Goal: Task Accomplishment & Management: Manage account settings

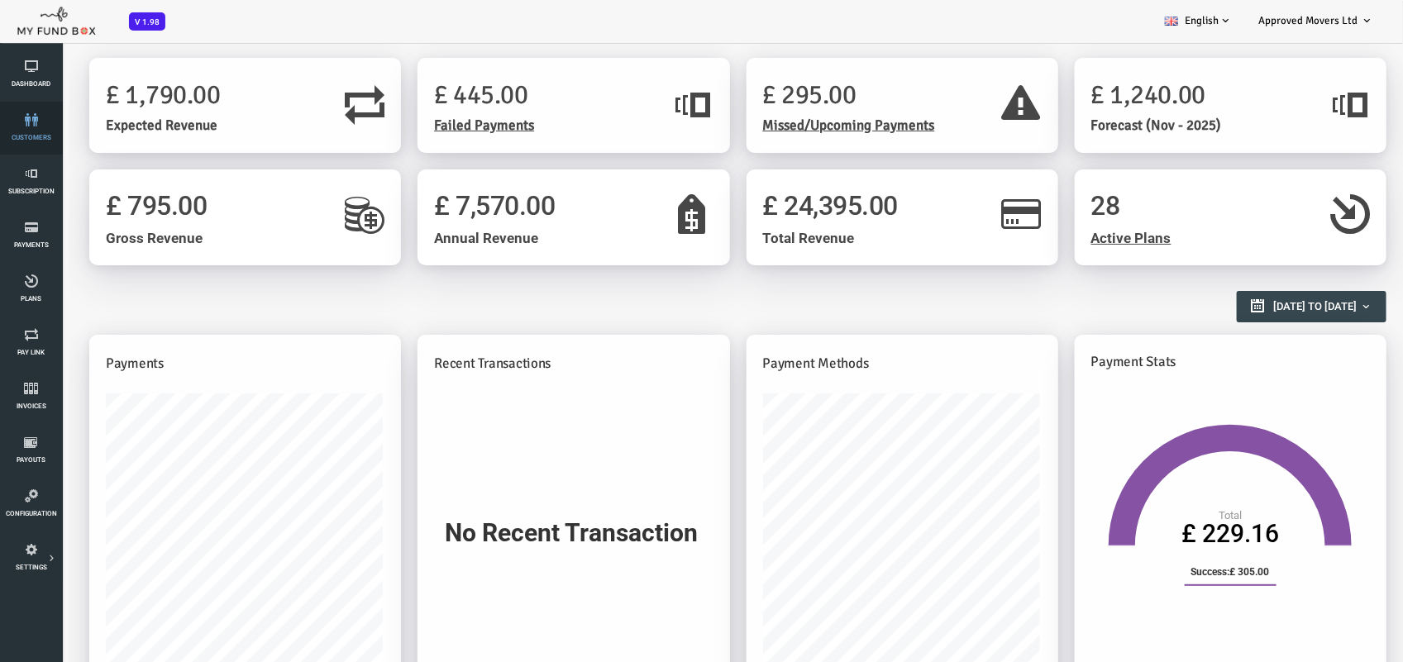
click at [33, 129] on link "customers" at bounding box center [31, 128] width 52 height 53
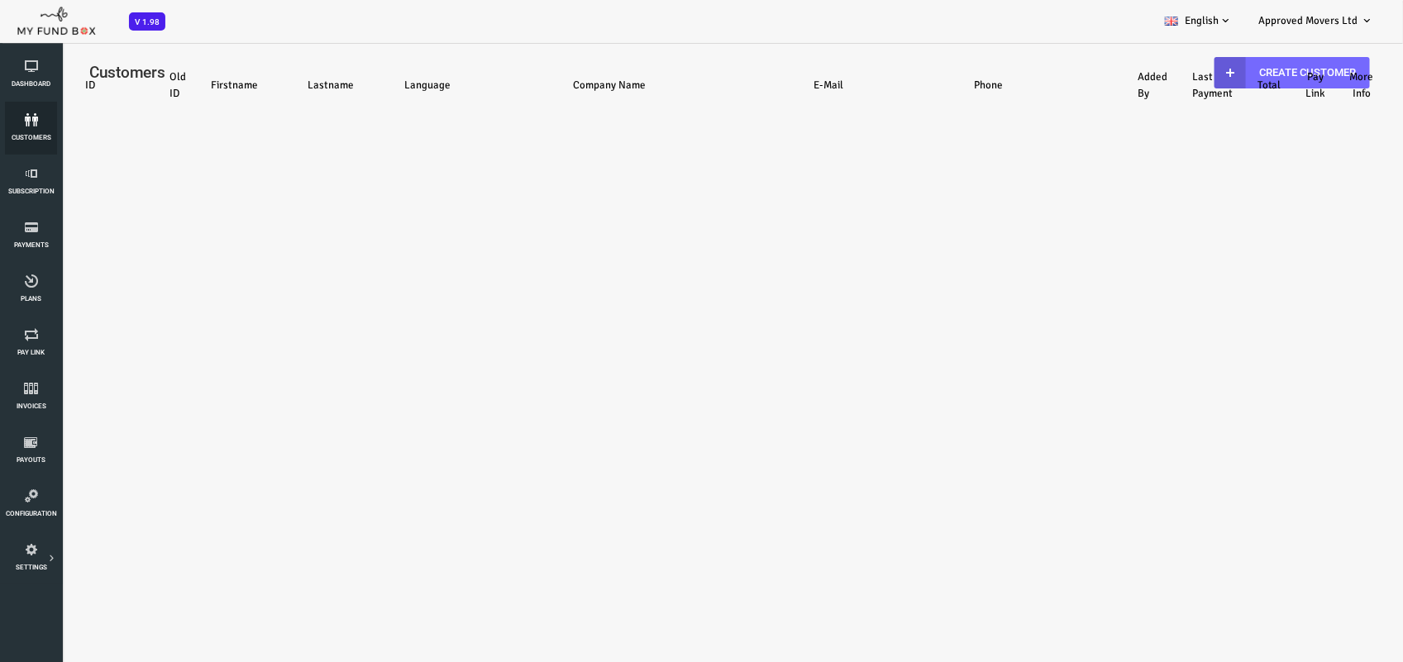
select select "100"
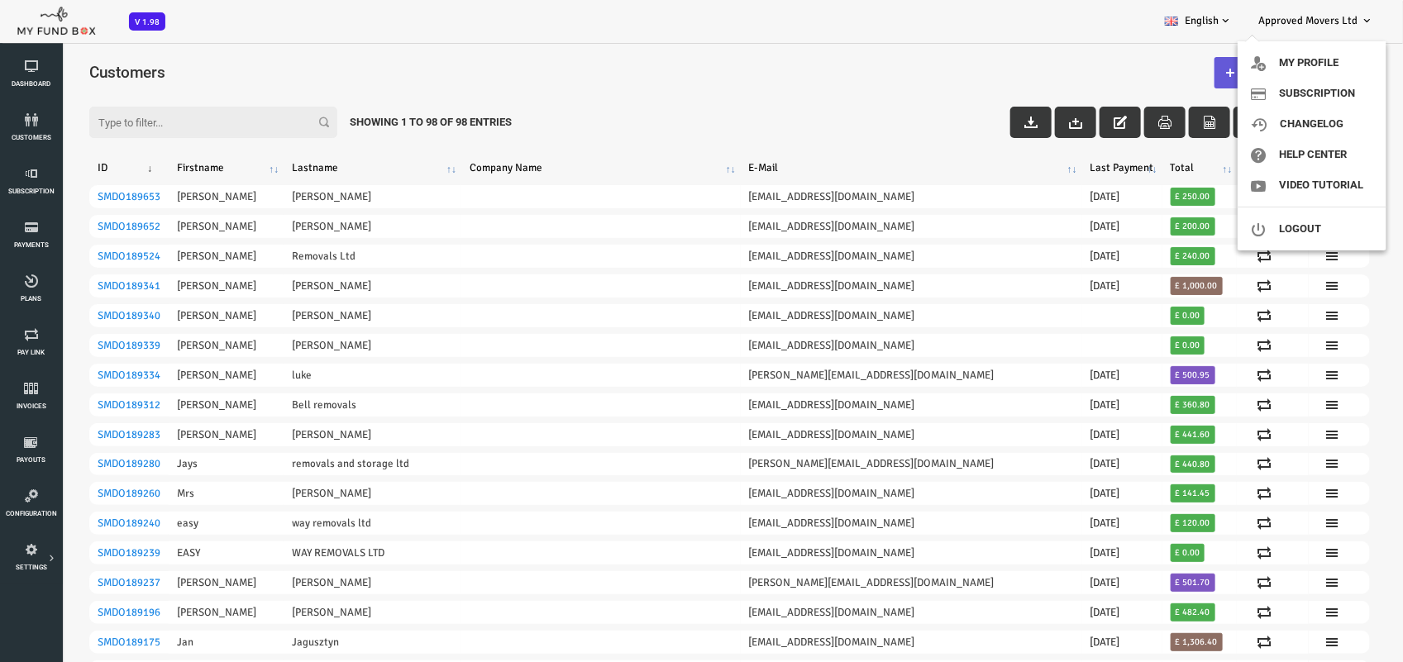
click at [1357, 21] on span "Approved Movers Ltd" at bounding box center [1307, 20] width 99 height 13
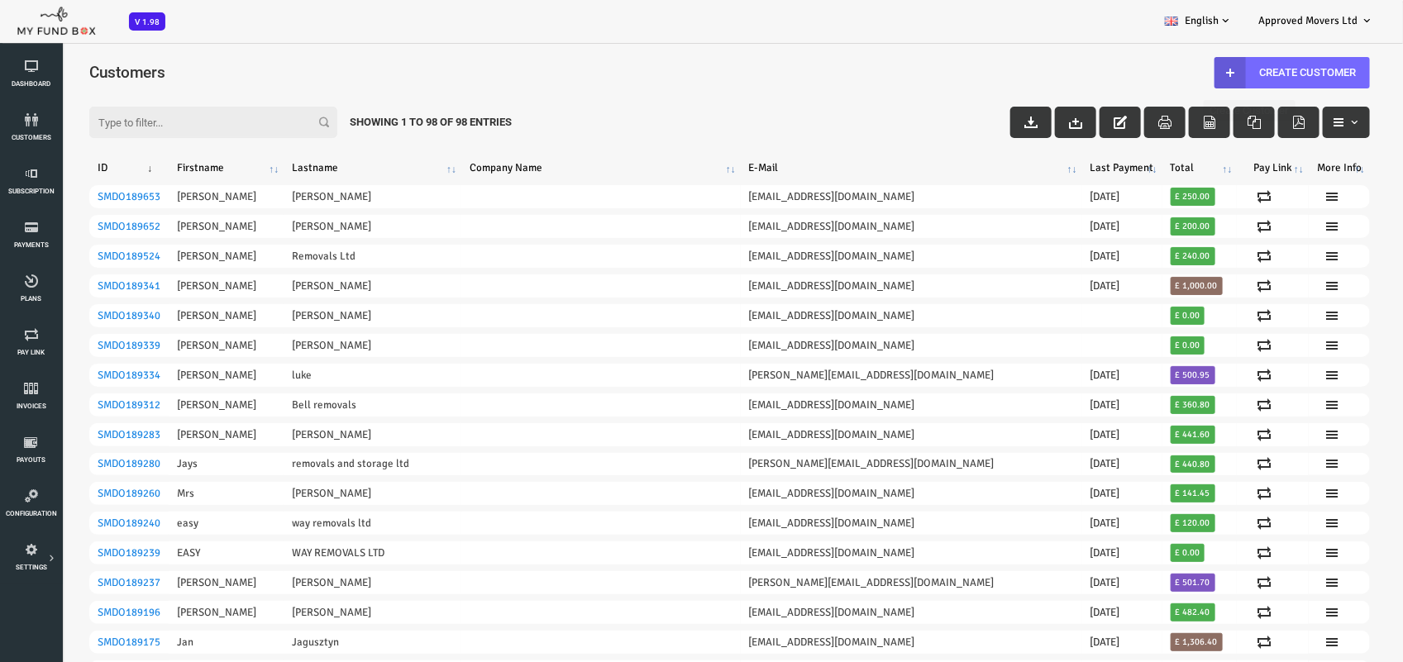
drag, startPoint x: 1325, startPoint y: 21, endPoint x: 1328, endPoint y: 31, distance: 10.5
click at [1325, 21] on span "Approved Movers Ltd" at bounding box center [1307, 20] width 99 height 13
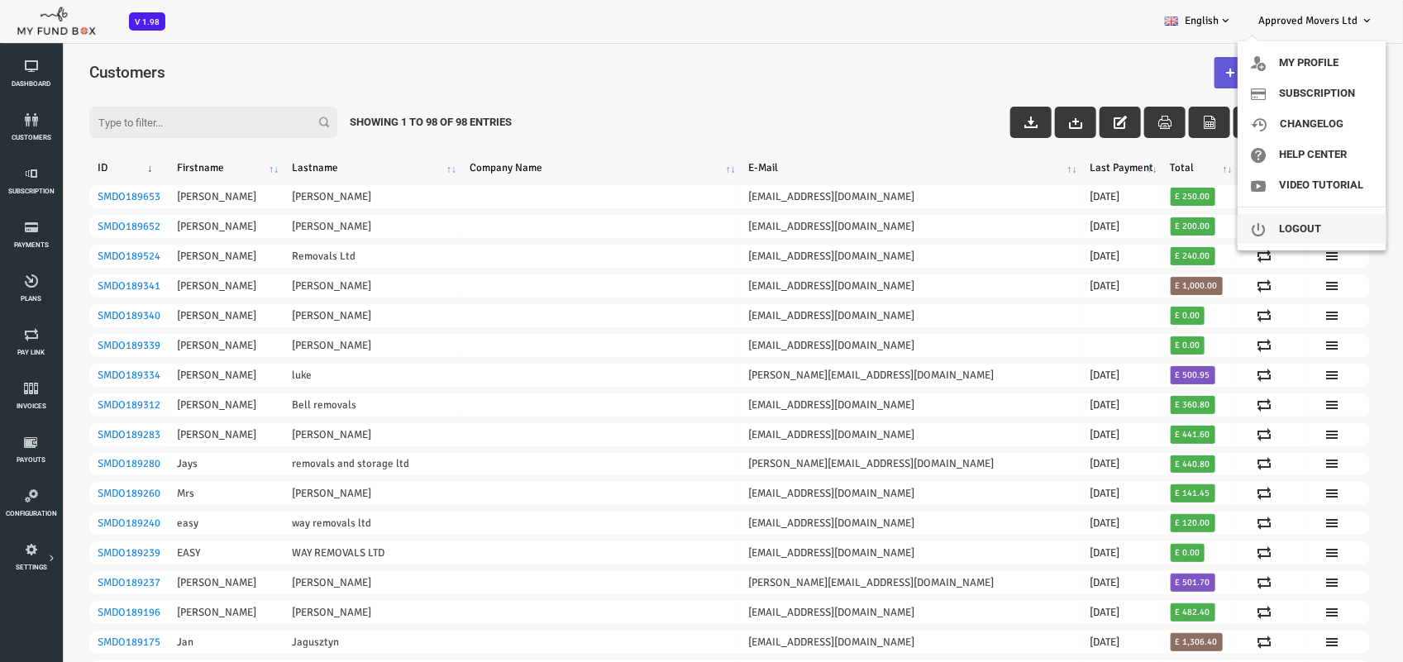
click at [1307, 237] on link "Logout" at bounding box center [1312, 229] width 149 height 30
click at [1307, 229] on link "Logout" at bounding box center [1312, 229] width 149 height 30
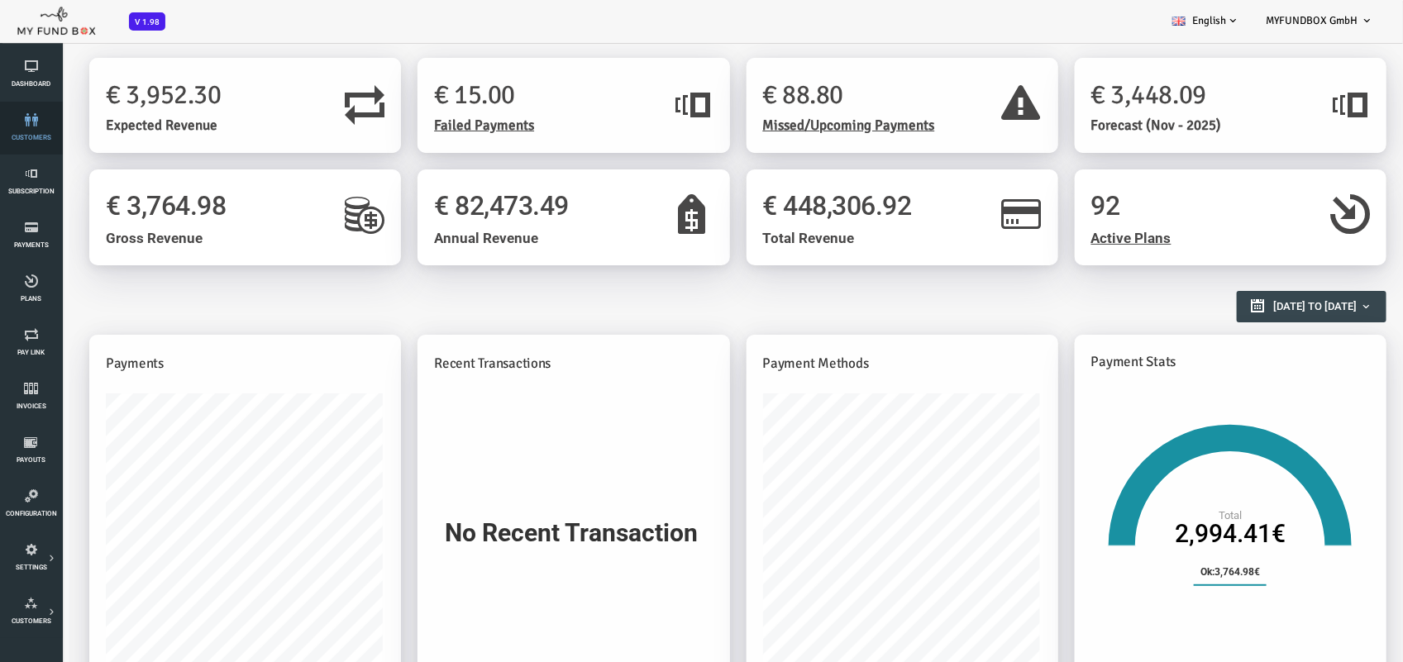
click at [35, 112] on link "customers" at bounding box center [31, 128] width 52 height 53
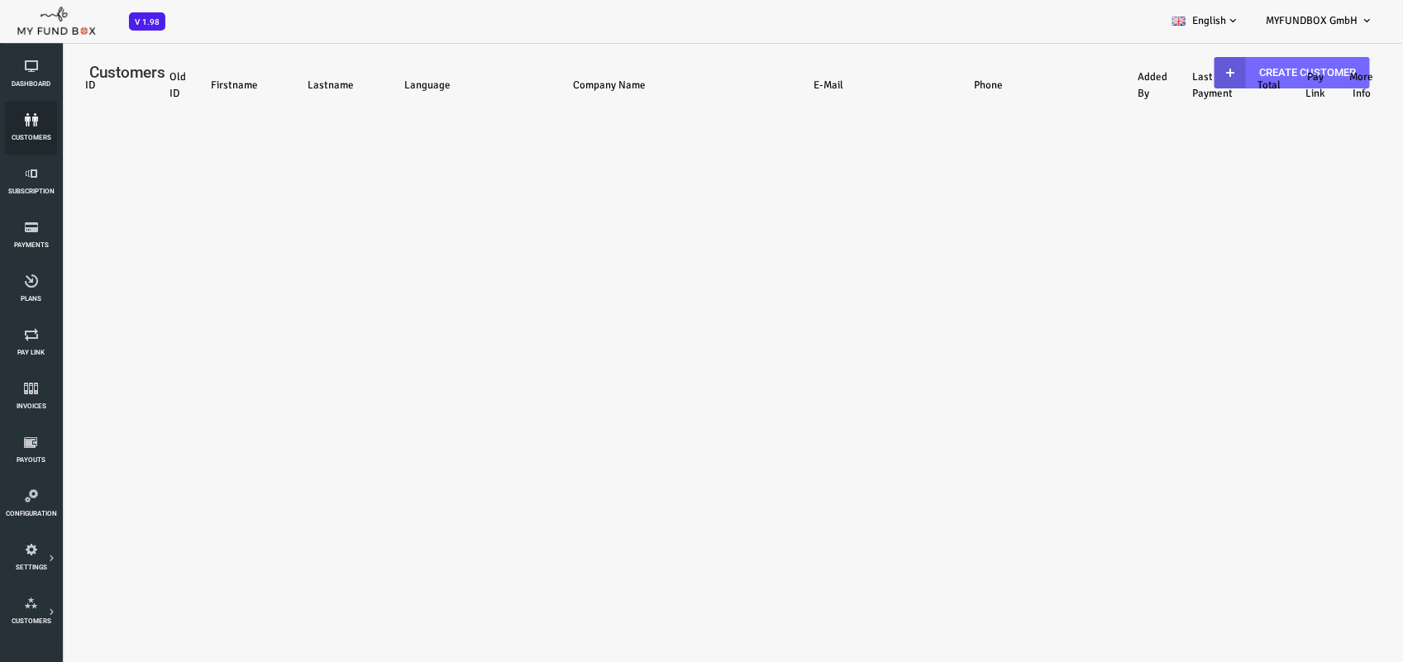
select select "100"
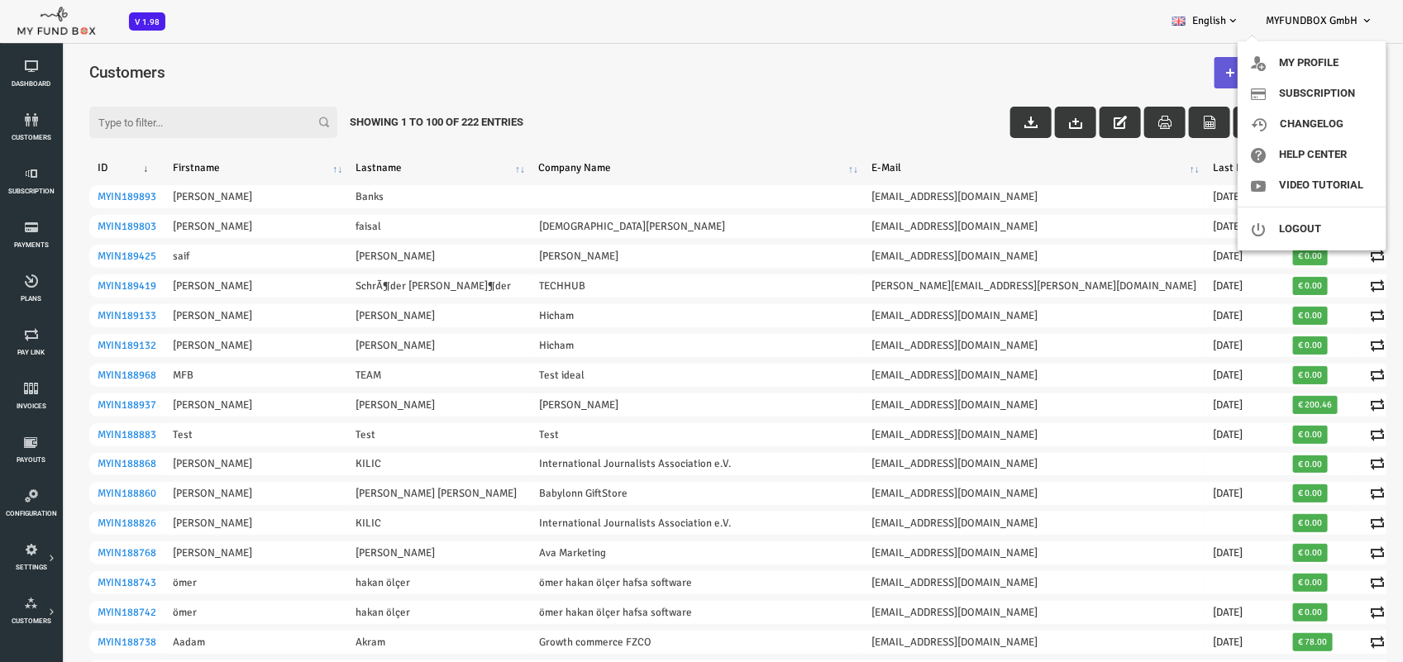
click at [1353, 17] on span "MYFUNDBOX GmbH" at bounding box center [1312, 20] width 92 height 13
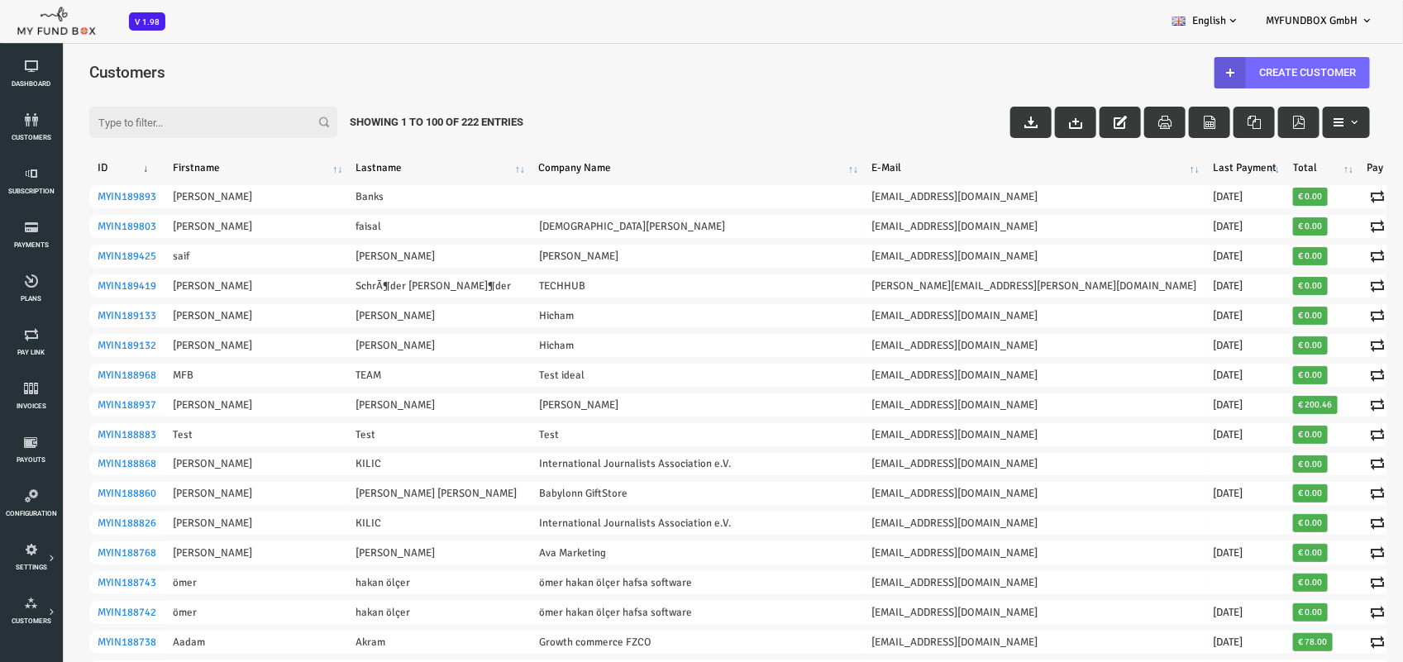
click at [1353, 17] on span "MYFUNDBOX GmbH" at bounding box center [1312, 20] width 92 height 13
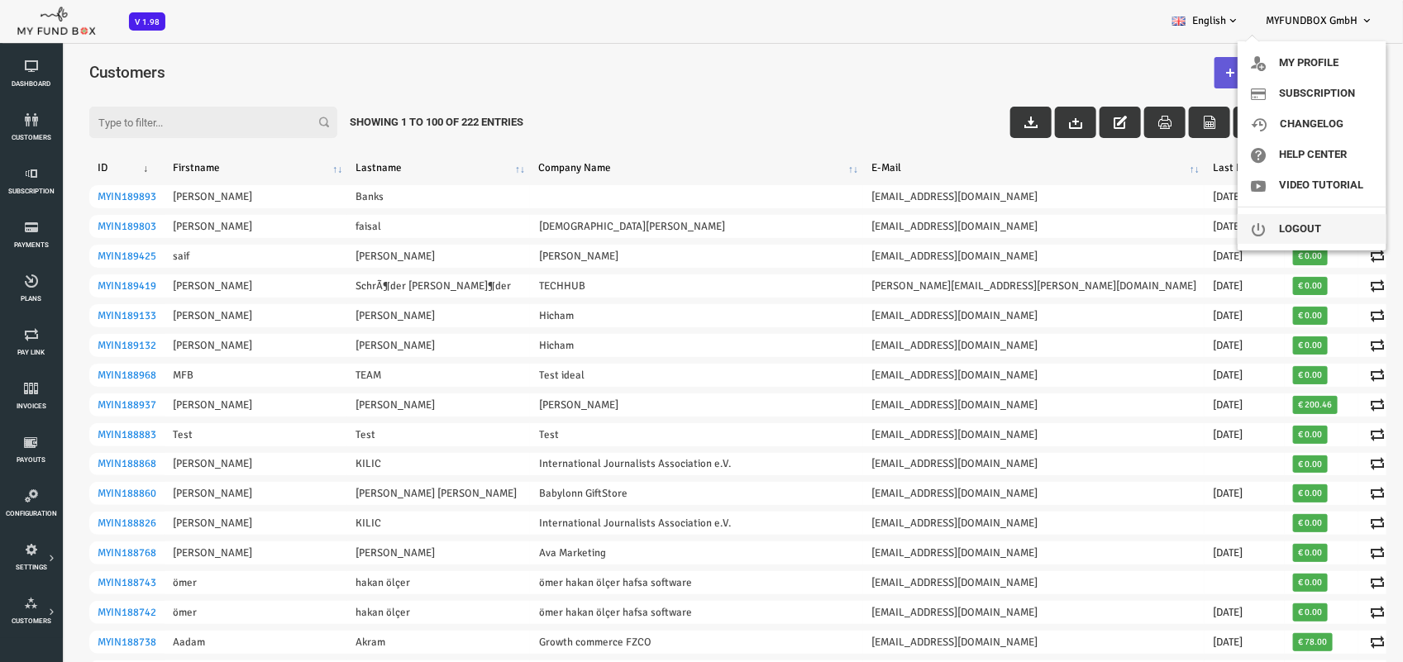
click at [1305, 237] on link "Logout" at bounding box center [1312, 229] width 149 height 30
click at [1305, 227] on link "Logout" at bounding box center [1312, 229] width 149 height 30
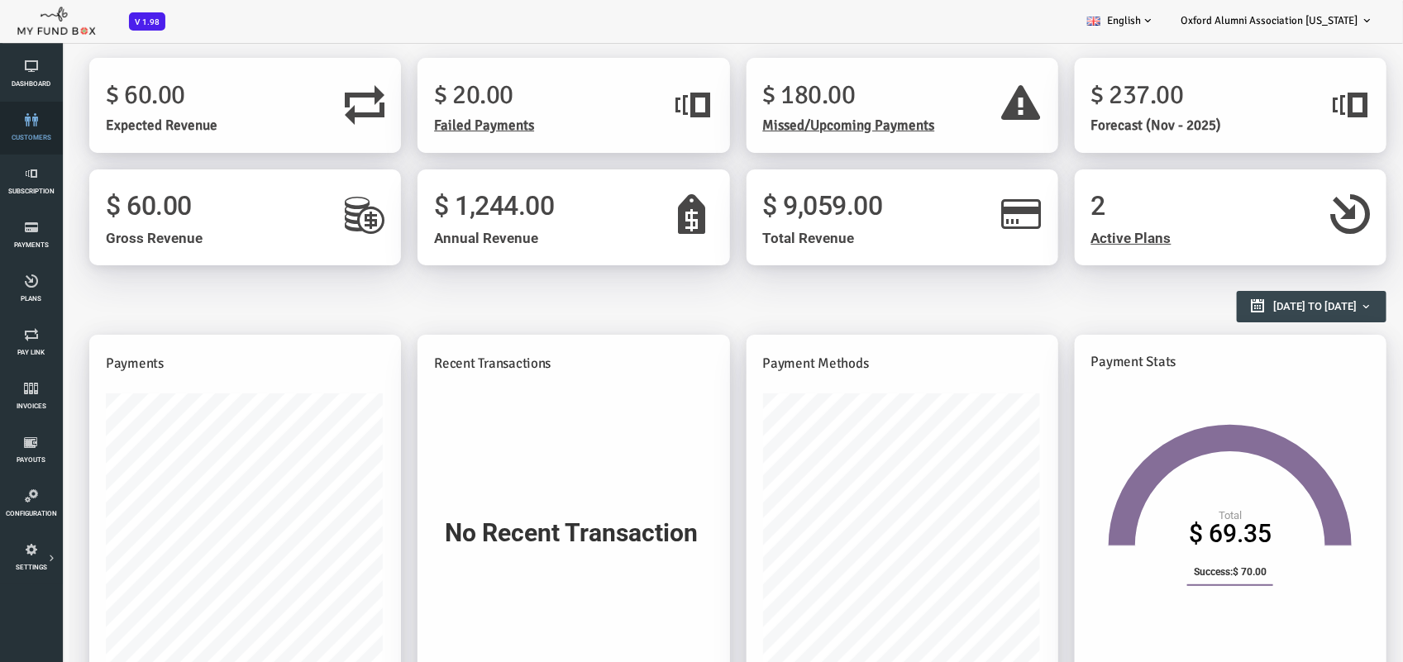
click at [21, 126] on icon at bounding box center [31, 119] width 52 height 13
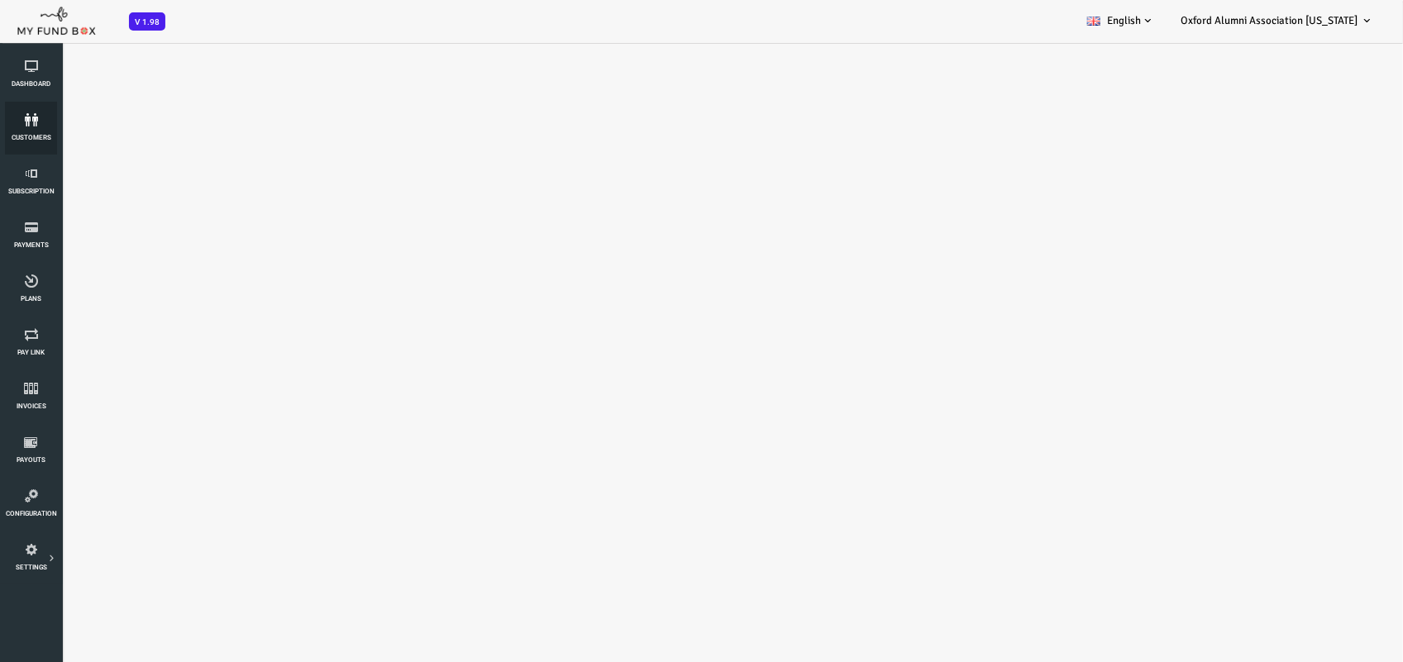
select select "100"
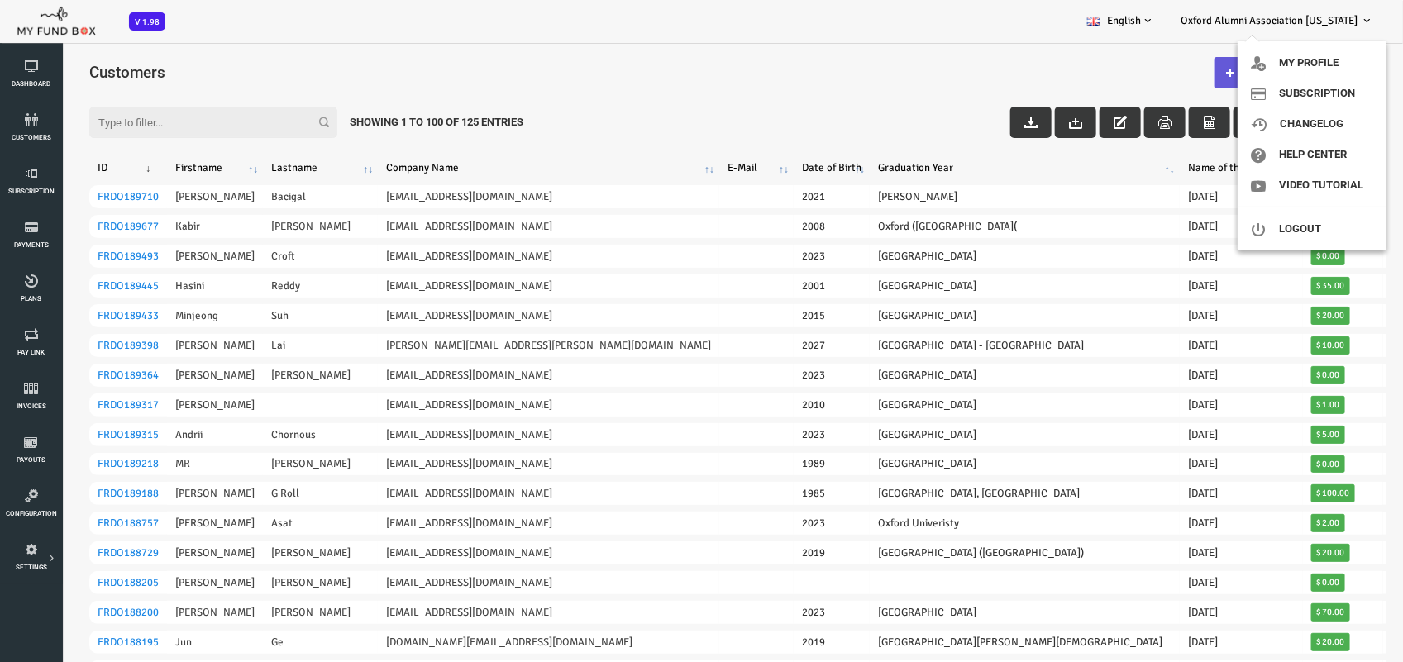
drag, startPoint x: 1339, startPoint y: 9, endPoint x: 1277, endPoint y: 19, distance: 62.8
click at [1339, 9] on link "Oxford Alumni Association New York" at bounding box center [1276, 20] width 219 height 41
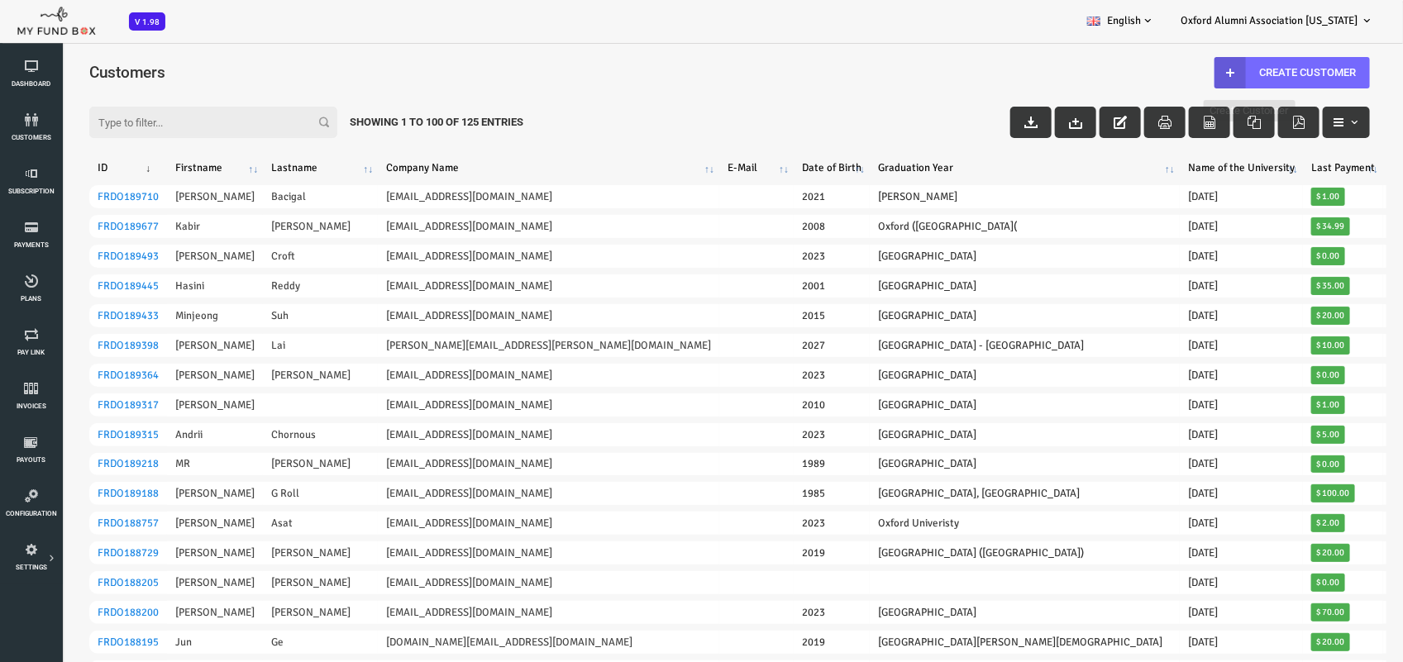
click at [1309, 21] on span "Oxford Alumni Association New York" at bounding box center [1269, 20] width 177 height 13
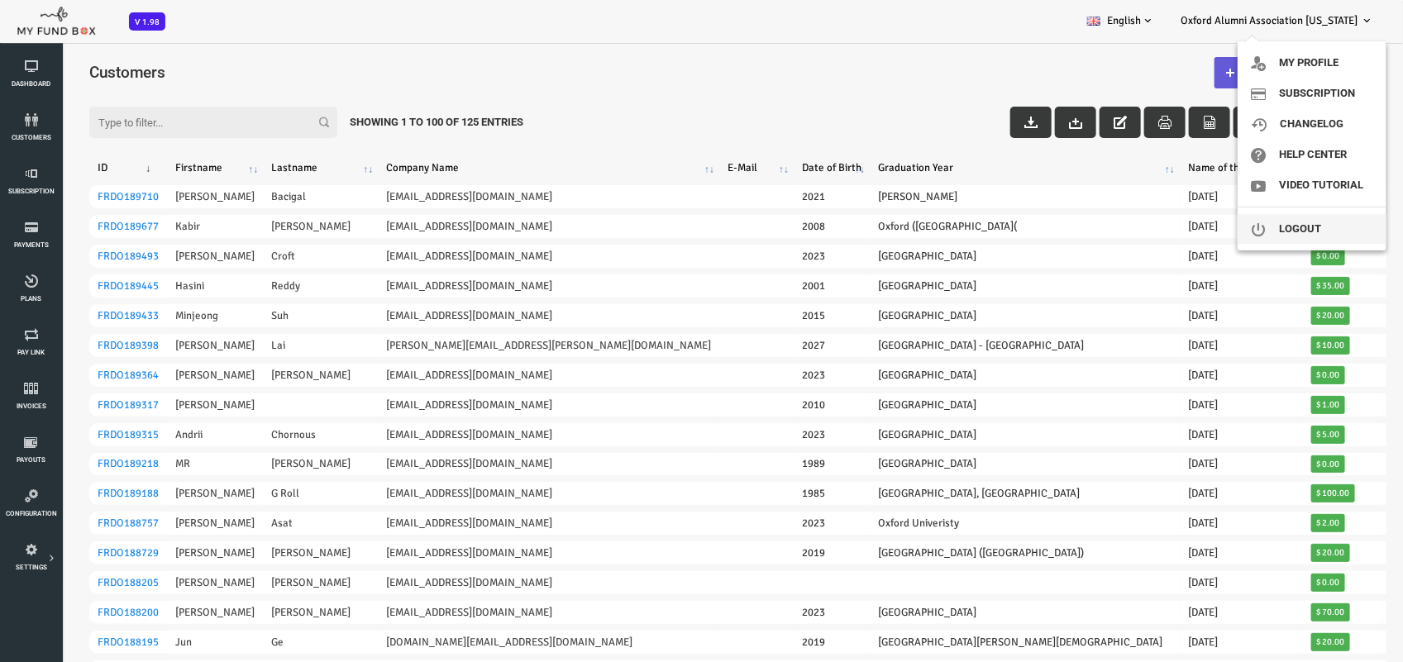
click at [1296, 233] on link "Logout" at bounding box center [1312, 229] width 149 height 30
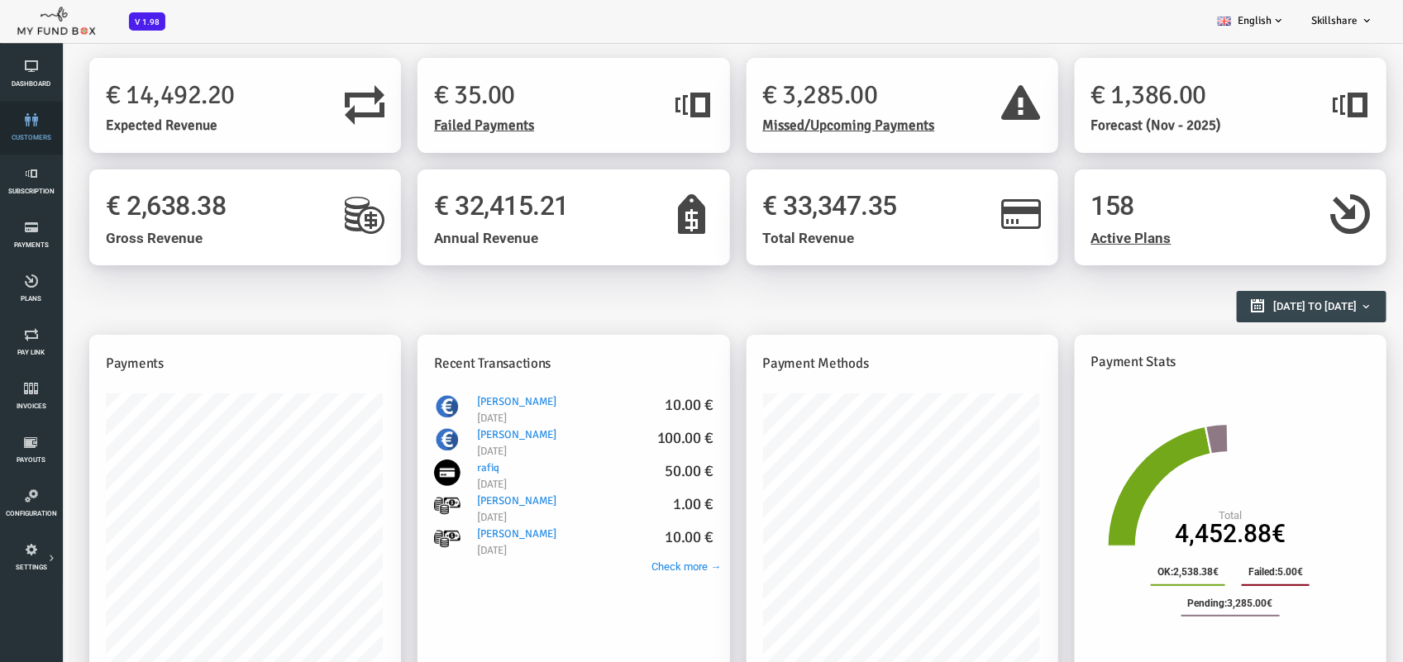
click at [38, 127] on link "customers" at bounding box center [31, 128] width 52 height 53
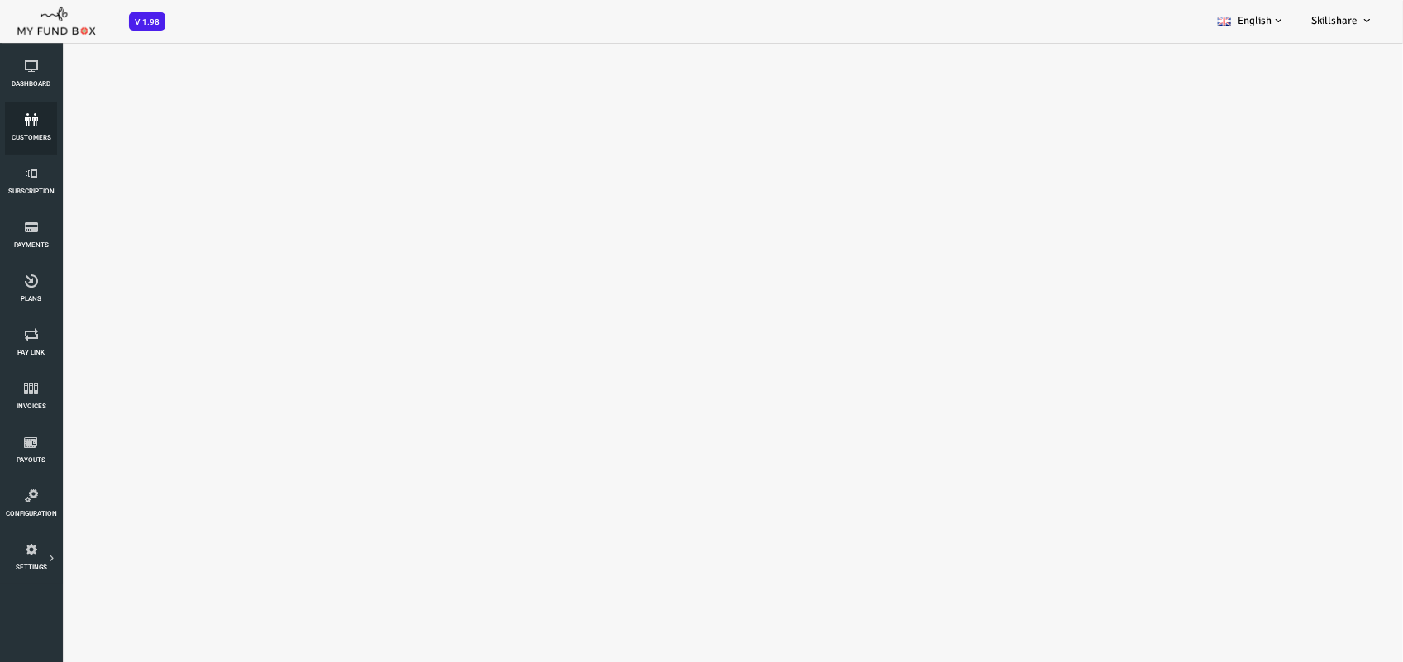
select select "100"
